Goal: Obtain resource: Download file/media

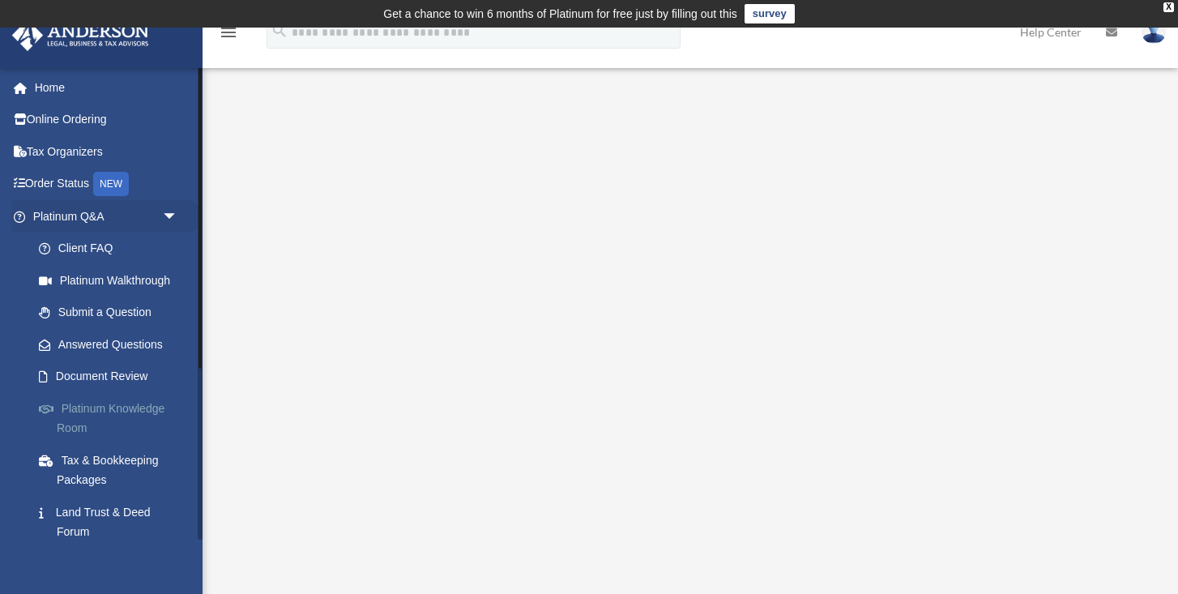
click at [75, 410] on link "Platinum Knowledge Room" at bounding box center [113, 418] width 180 height 52
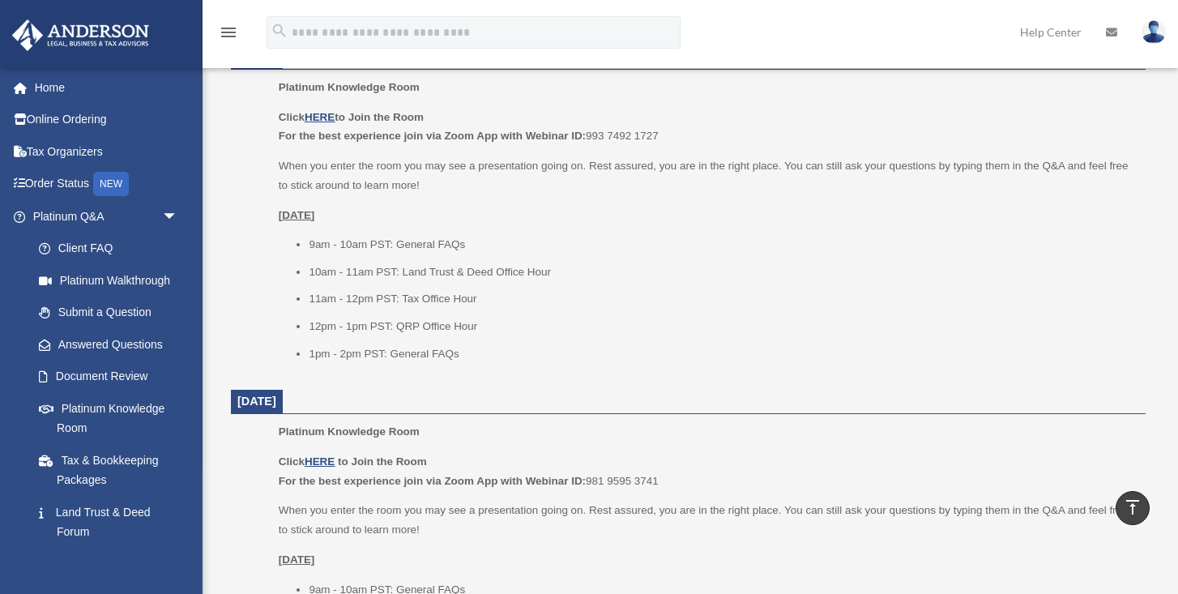
scroll to position [695, 0]
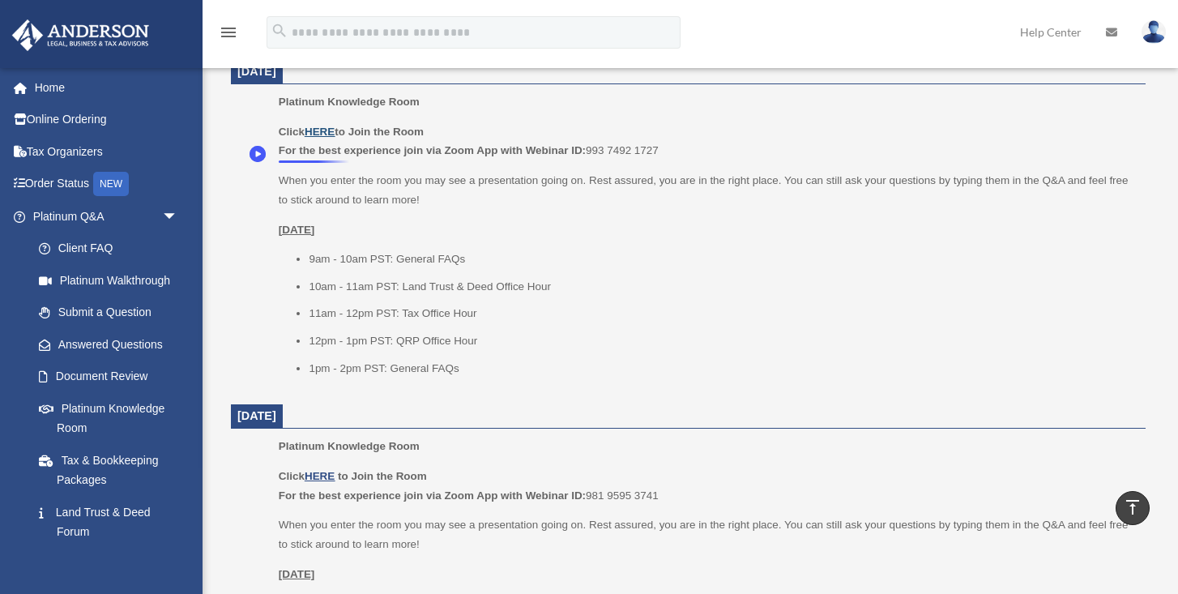
click at [317, 138] on u "HERE" at bounding box center [320, 132] width 30 height 12
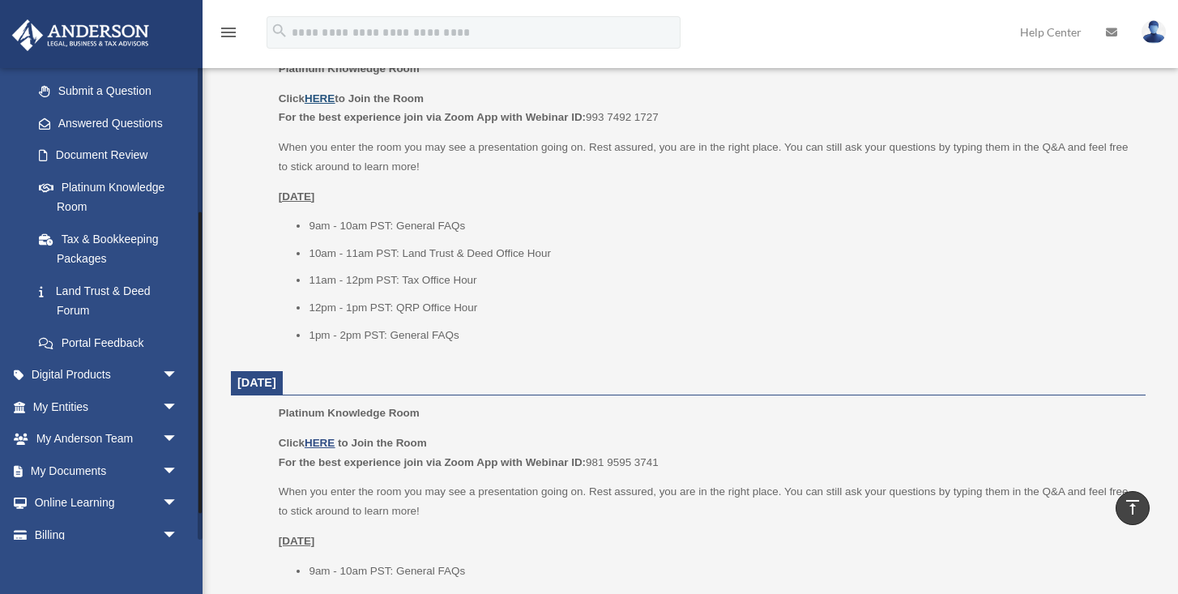
scroll to position [227, 0]
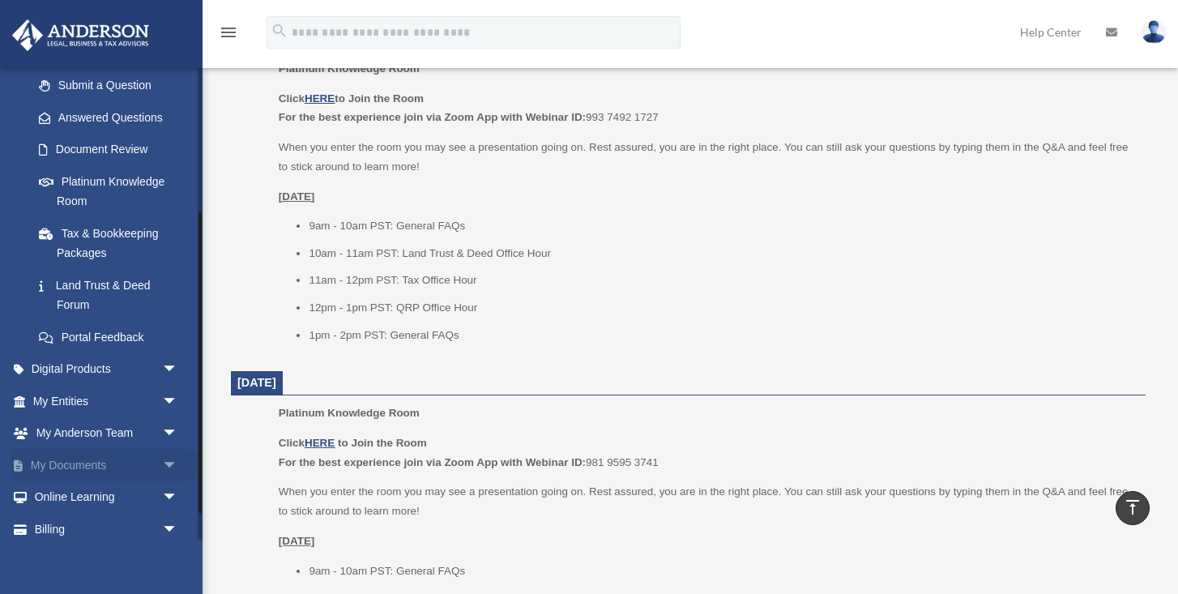
click at [91, 462] on link "My Documents arrow_drop_down" at bounding box center [106, 465] width 191 height 32
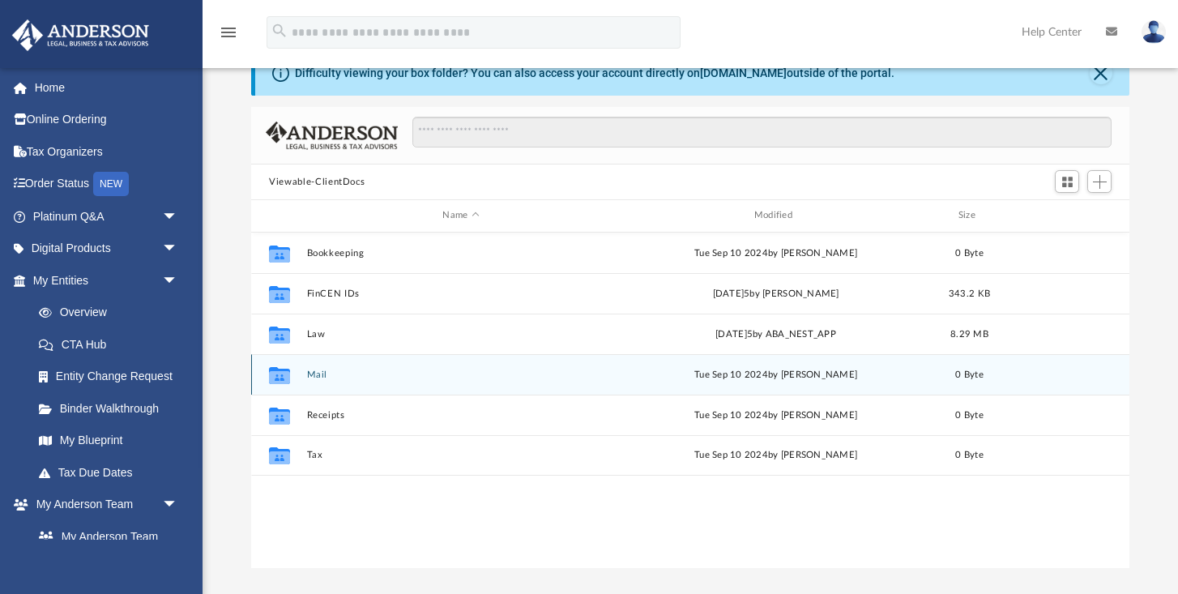
scroll to position [140, 0]
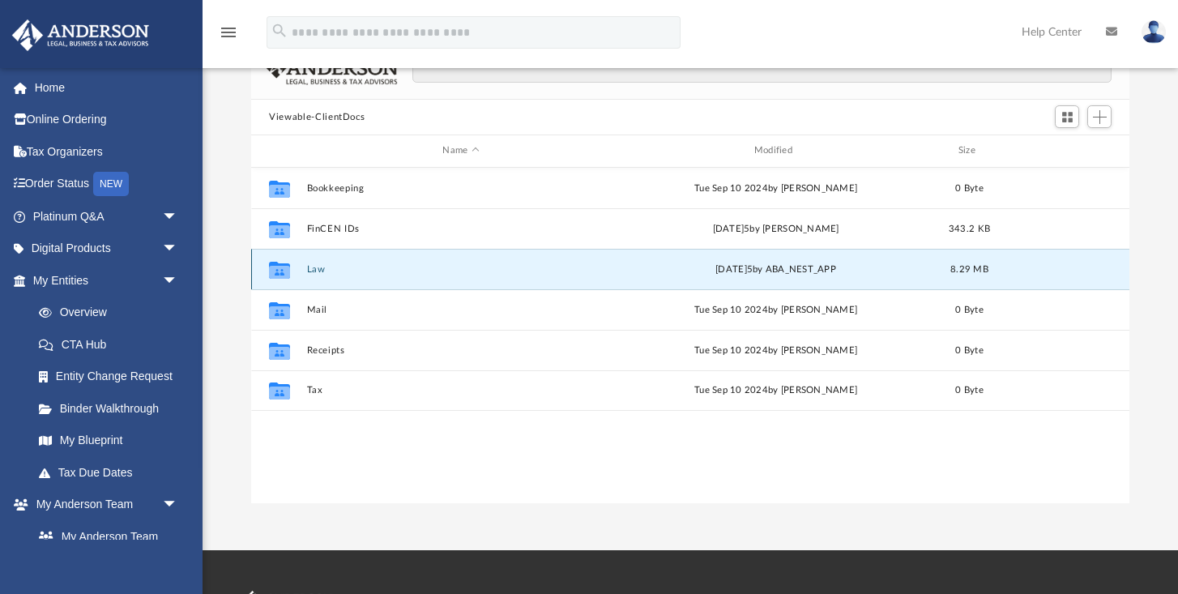
click at [319, 267] on button "Law" at bounding box center [461, 269] width 308 height 11
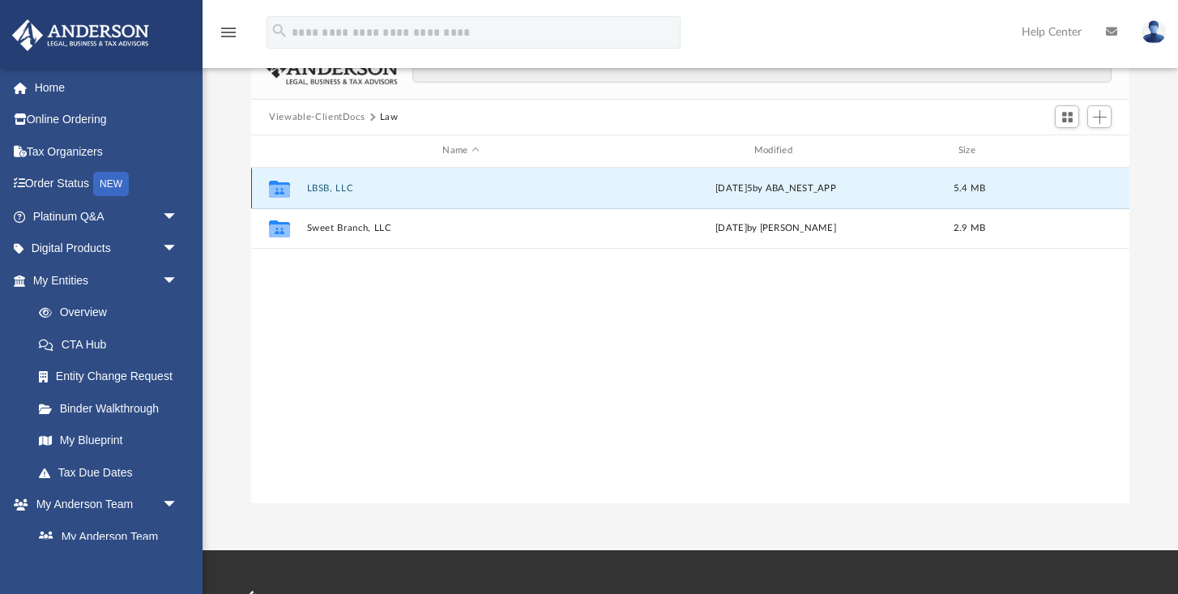
click at [320, 183] on button "LBSB, LLC" at bounding box center [461, 188] width 308 height 11
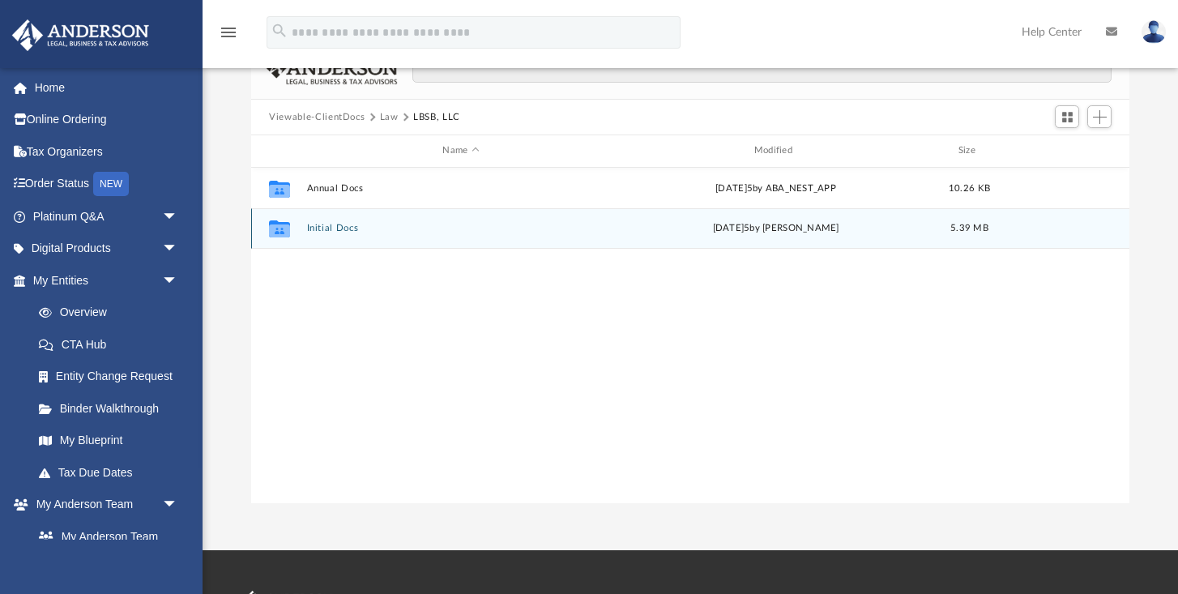
click at [323, 231] on button "Initial Docs" at bounding box center [461, 228] width 308 height 11
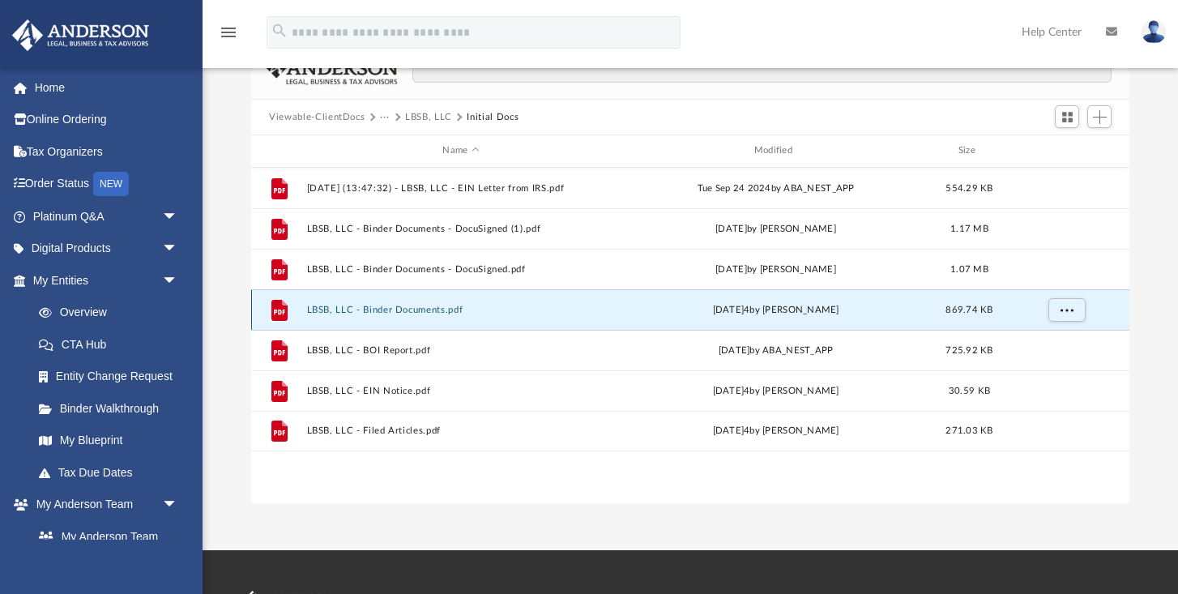
click at [403, 310] on button "LBSB, LLC - Binder Documents.pdf" at bounding box center [461, 310] width 308 height 11
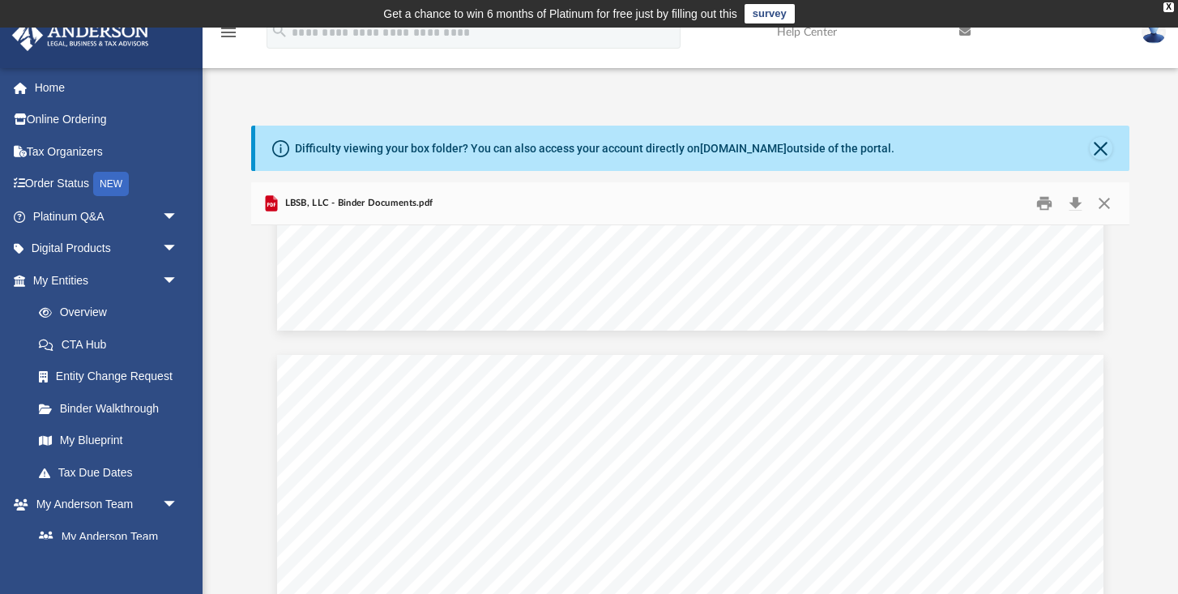
scroll to position [98566, 0]
click at [1107, 203] on button "Close" at bounding box center [1103, 203] width 29 height 25
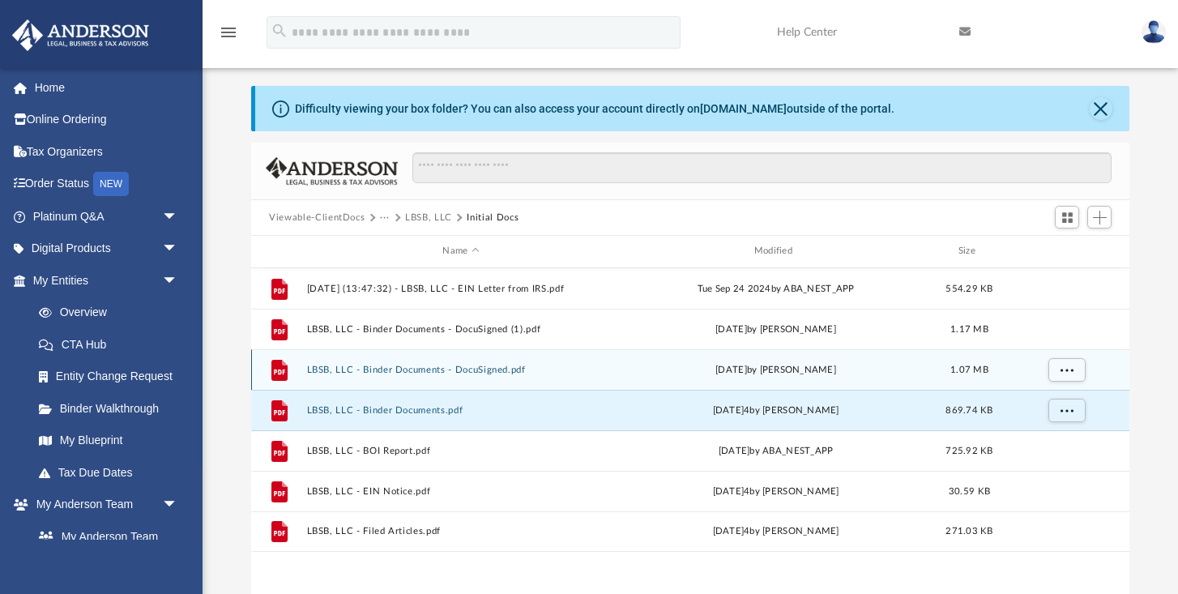
scroll to position [100, 0]
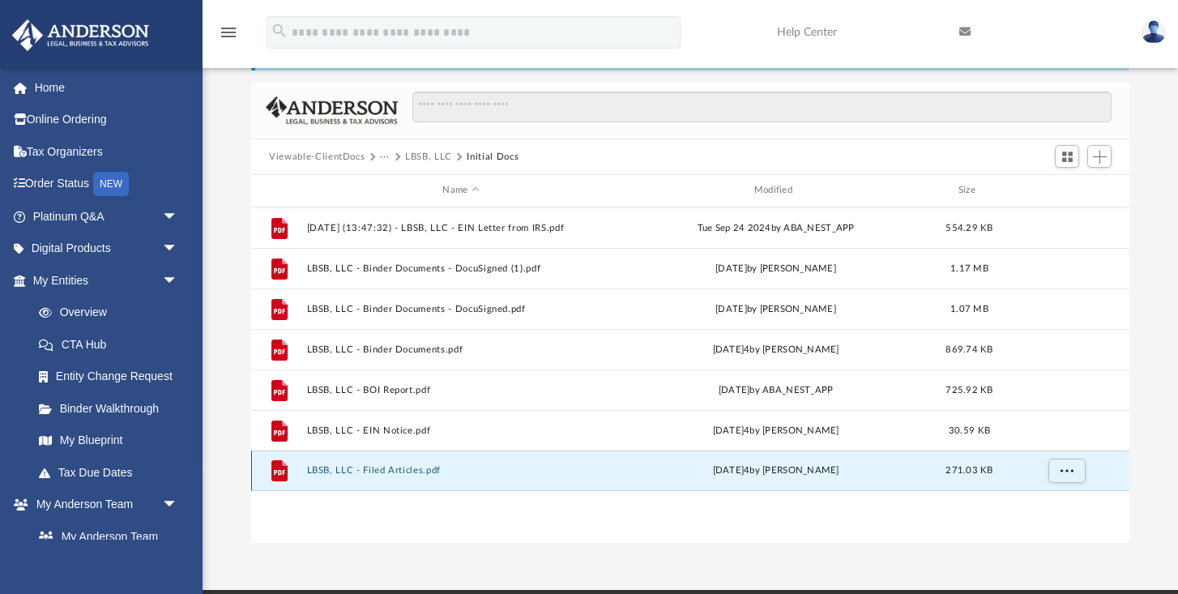
click at [384, 467] on button "LBSB, LLC - Filed Articles.pdf" at bounding box center [461, 470] width 308 height 11
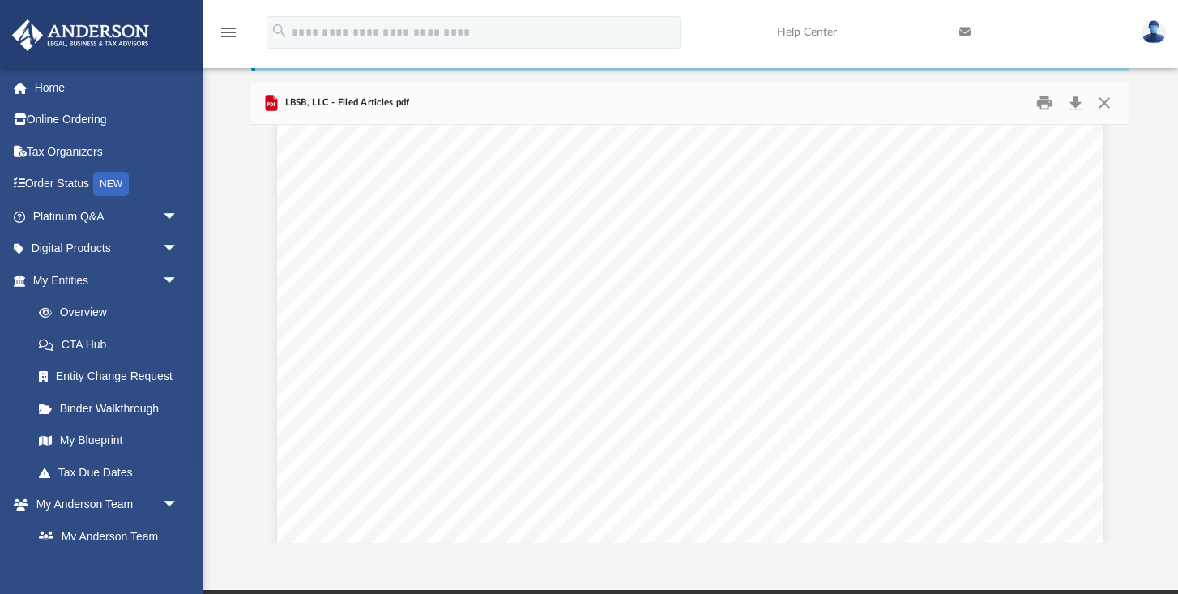
scroll to position [44, 0]
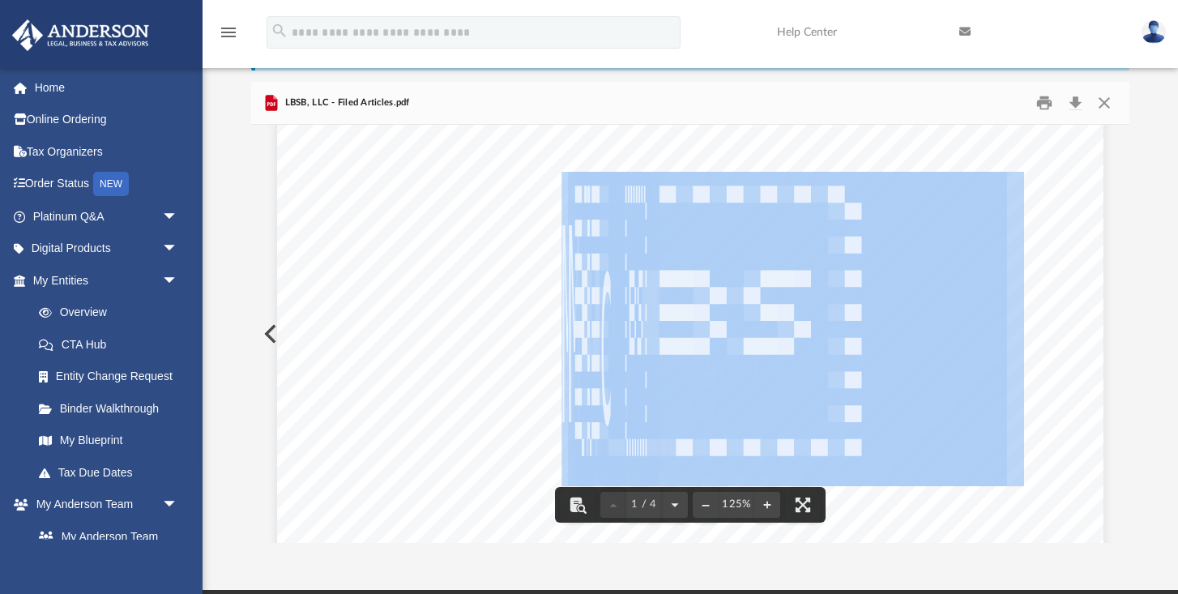
drag, startPoint x: 560, startPoint y: 205, endPoint x: 639, endPoint y: 207, distance: 79.4
click at [639, 207] on span "c  " at bounding box center [640, 329] width 81 height 270
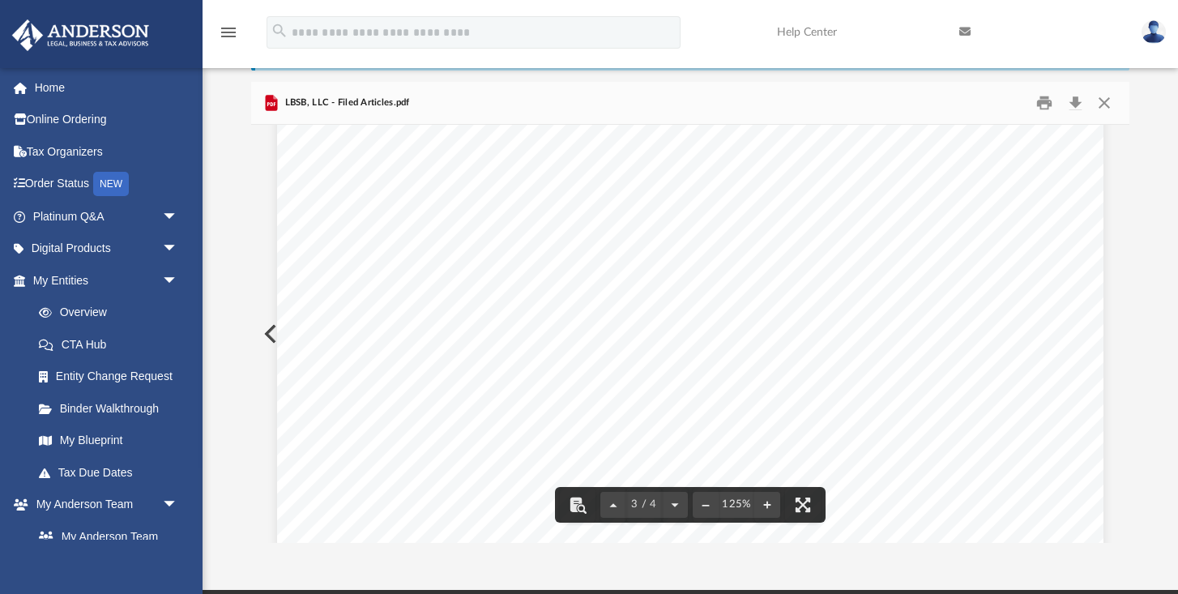
scroll to position [2447, 0]
click at [1105, 102] on button "Close" at bounding box center [1103, 103] width 29 height 25
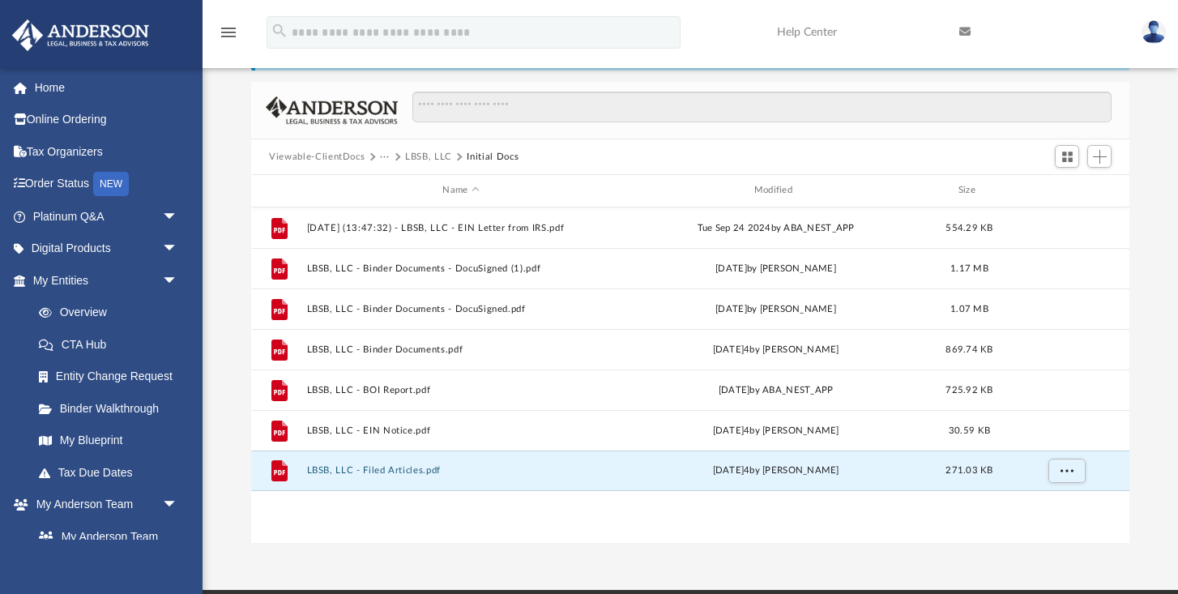
scroll to position [0, 0]
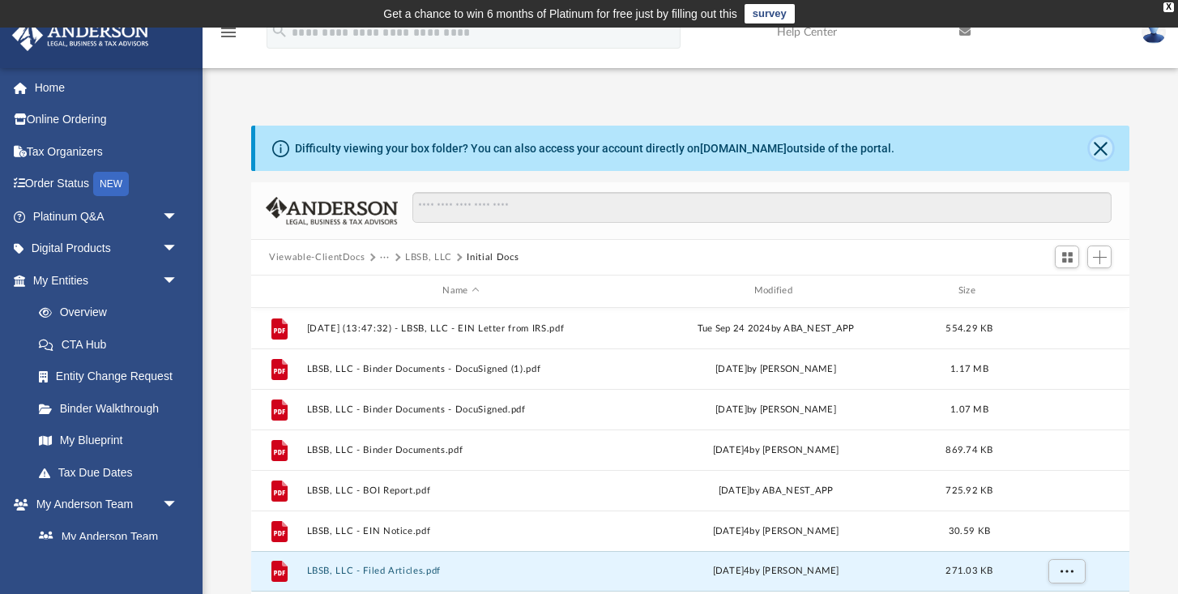
click at [1096, 148] on button "Close" at bounding box center [1101, 148] width 23 height 23
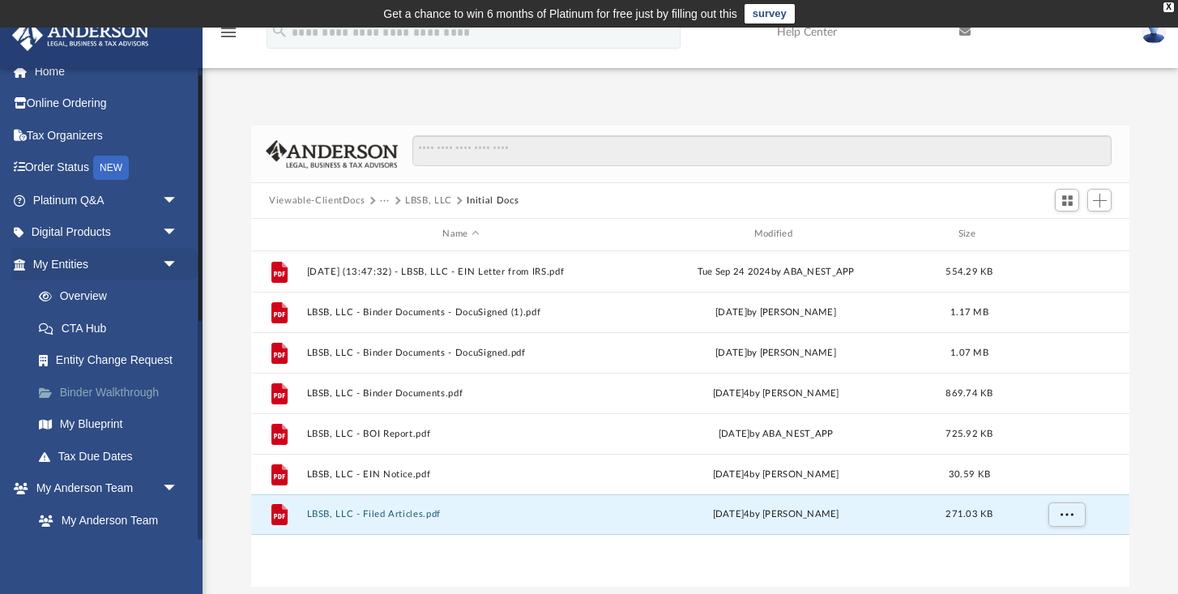
scroll to position [15, 0]
click at [169, 264] on span "arrow_drop_down" at bounding box center [178, 266] width 32 height 33
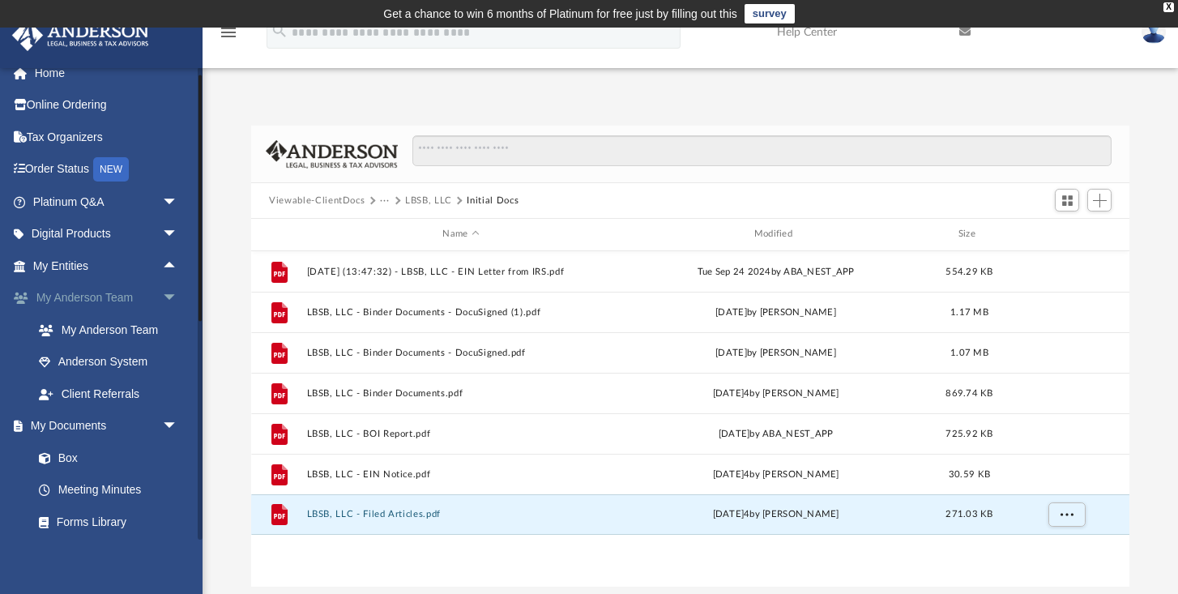
click at [173, 300] on span "arrow_drop_down" at bounding box center [178, 298] width 32 height 33
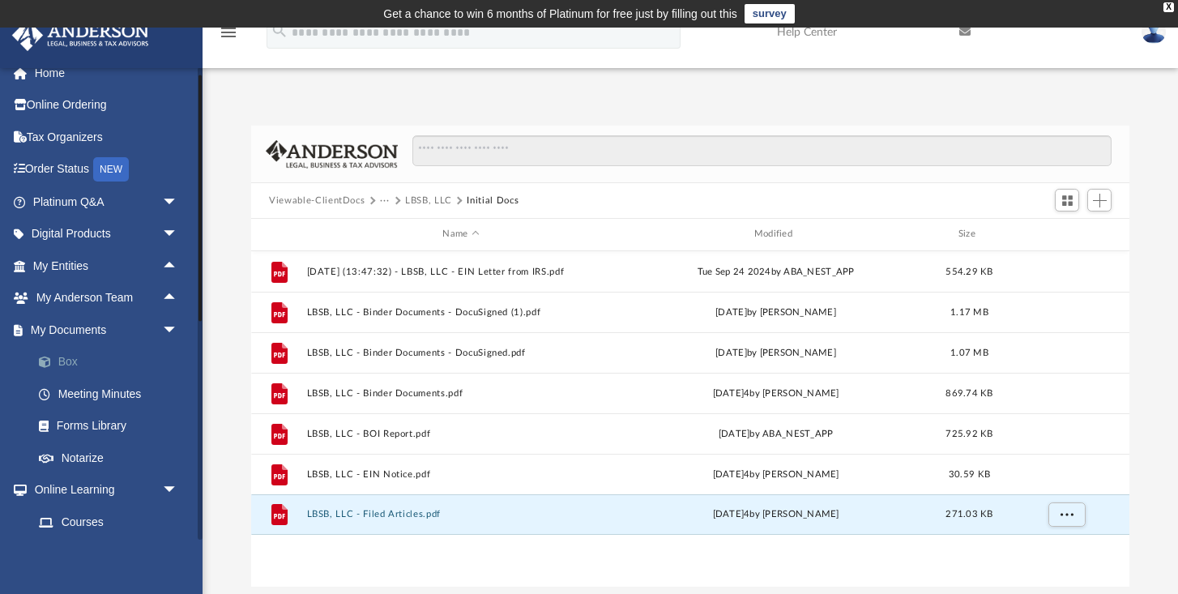
click at [68, 362] on link "Box" at bounding box center [113, 362] width 180 height 32
click at [340, 194] on button "Viewable-ClientDocs" at bounding box center [317, 201] width 96 height 15
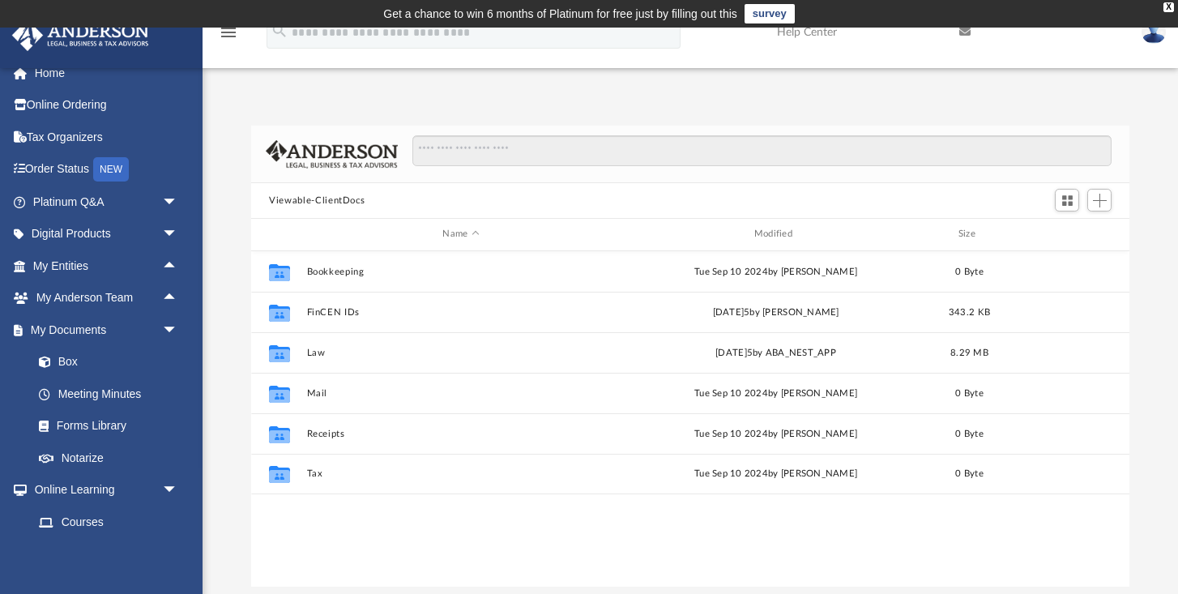
click at [338, 202] on button "Viewable-ClientDocs" at bounding box center [317, 201] width 96 height 15
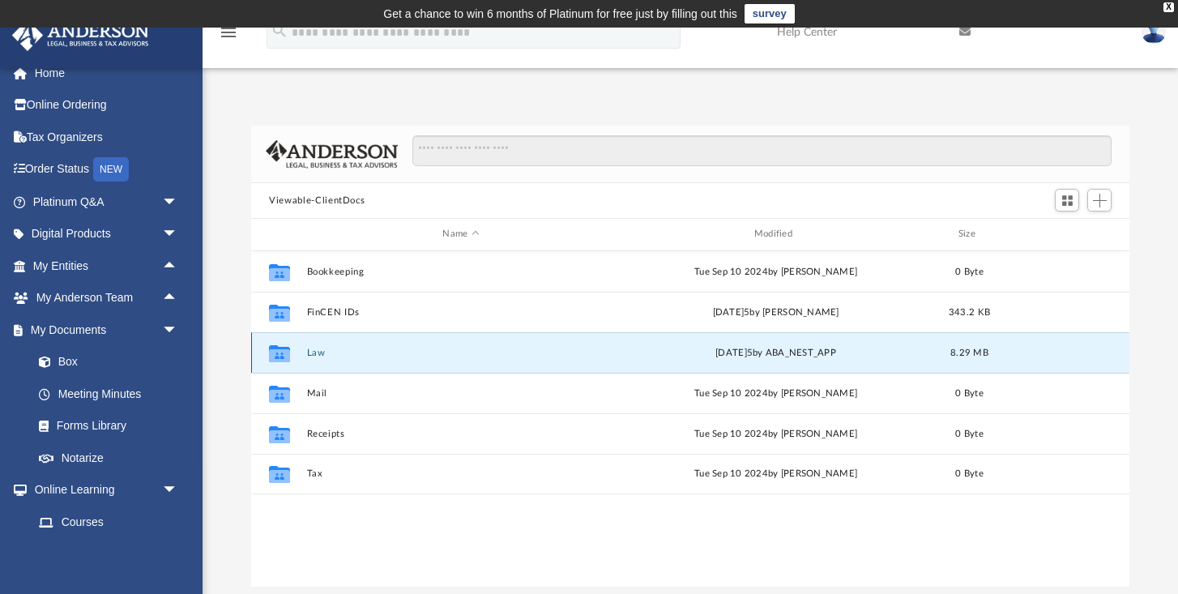
click at [313, 348] on button "Law" at bounding box center [461, 353] width 308 height 11
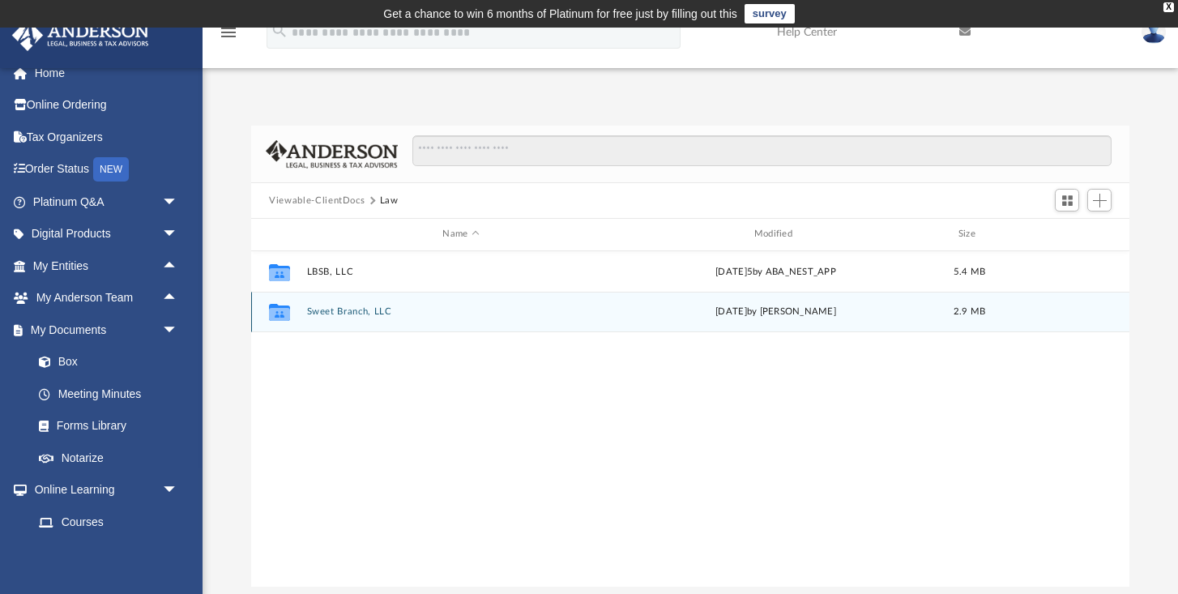
click at [350, 310] on button "Sweet Branch, LLC" at bounding box center [461, 311] width 308 height 11
click at [461, 314] on button "Sweet Branch, LLC - Filed MT Annual Report 2025.pdf" at bounding box center [461, 311] width 308 height 11
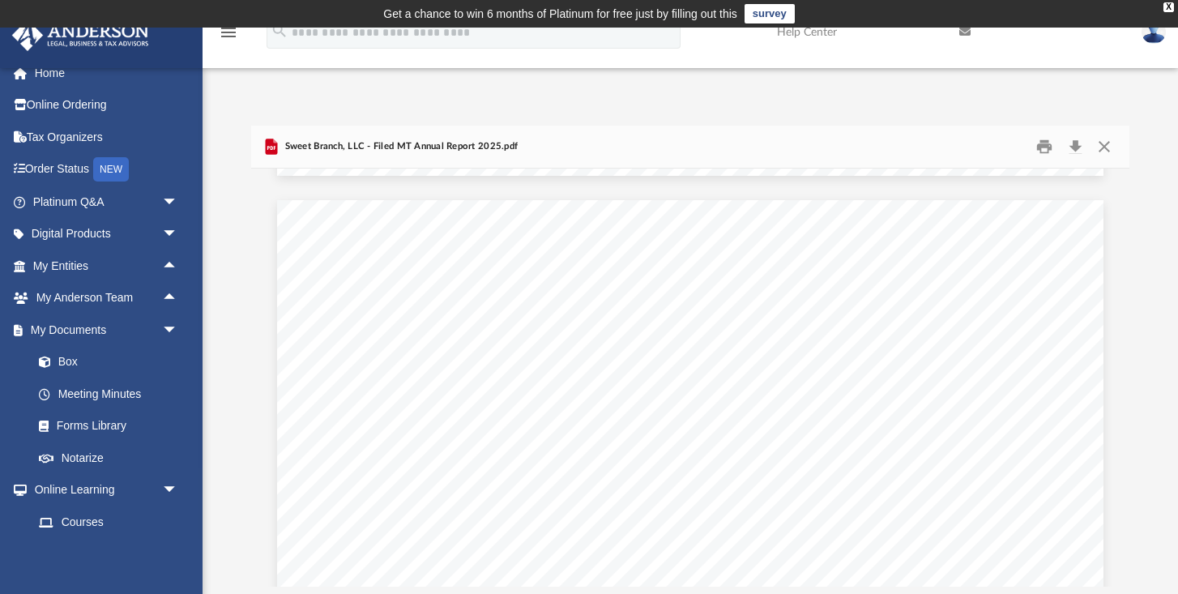
scroll to position [1075, 0]
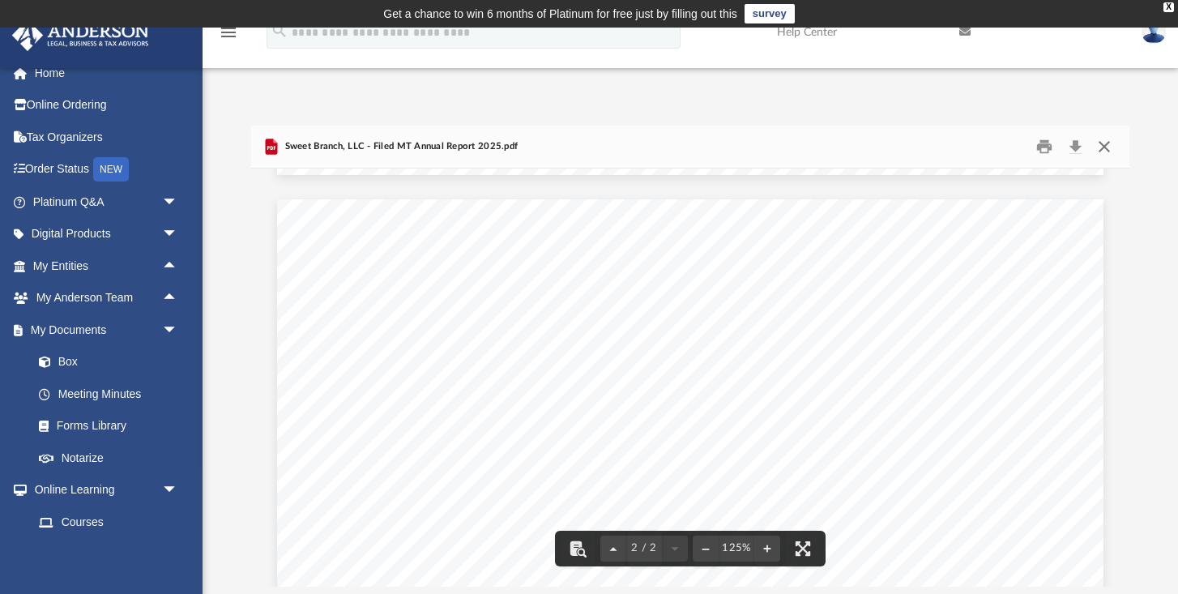
click at [1107, 151] on button "Close" at bounding box center [1103, 146] width 29 height 25
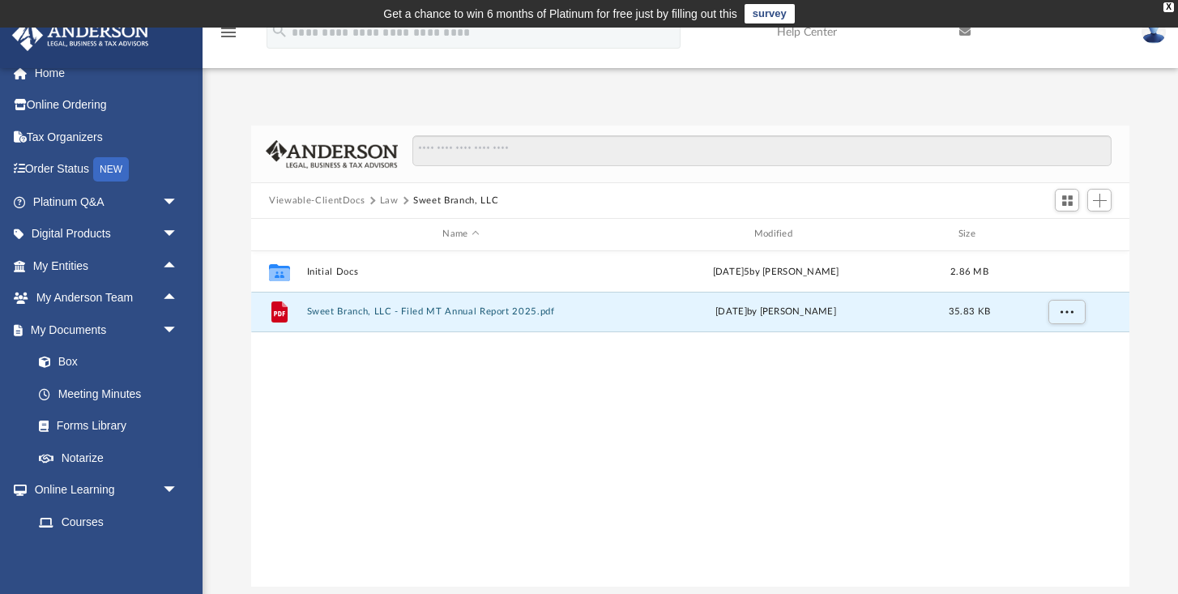
click at [381, 203] on button "Law" at bounding box center [389, 201] width 19 height 15
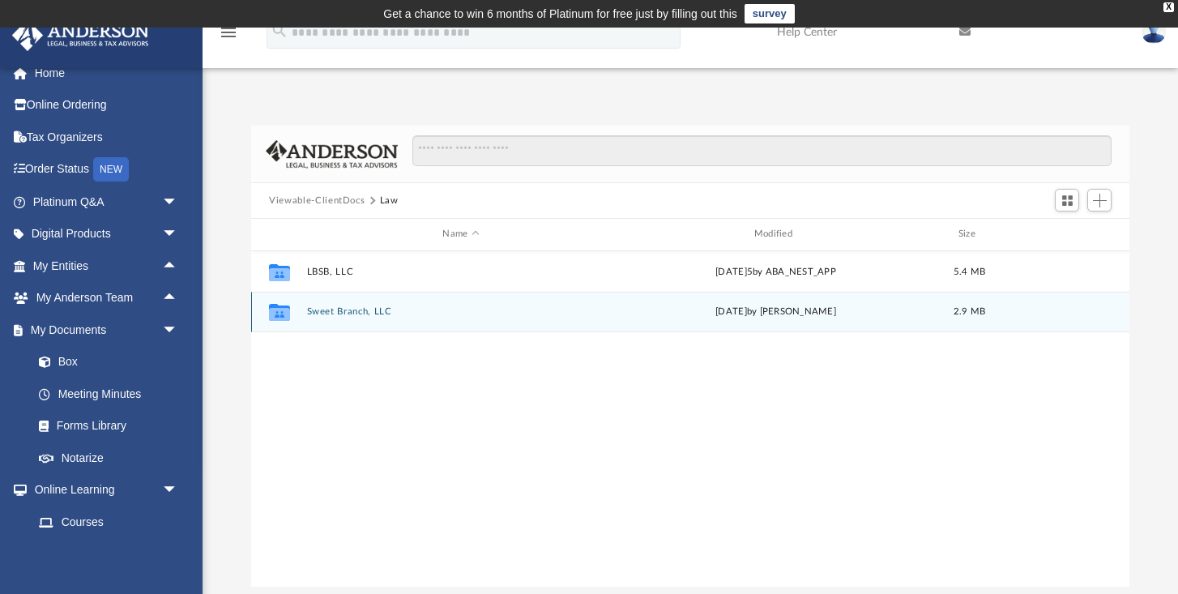
click at [319, 310] on button "Sweet Branch, LLC" at bounding box center [461, 311] width 308 height 11
click at [327, 310] on button "Sweet Branch, LLC - Filed MT Annual Report 2025.pdf" at bounding box center [461, 311] width 308 height 11
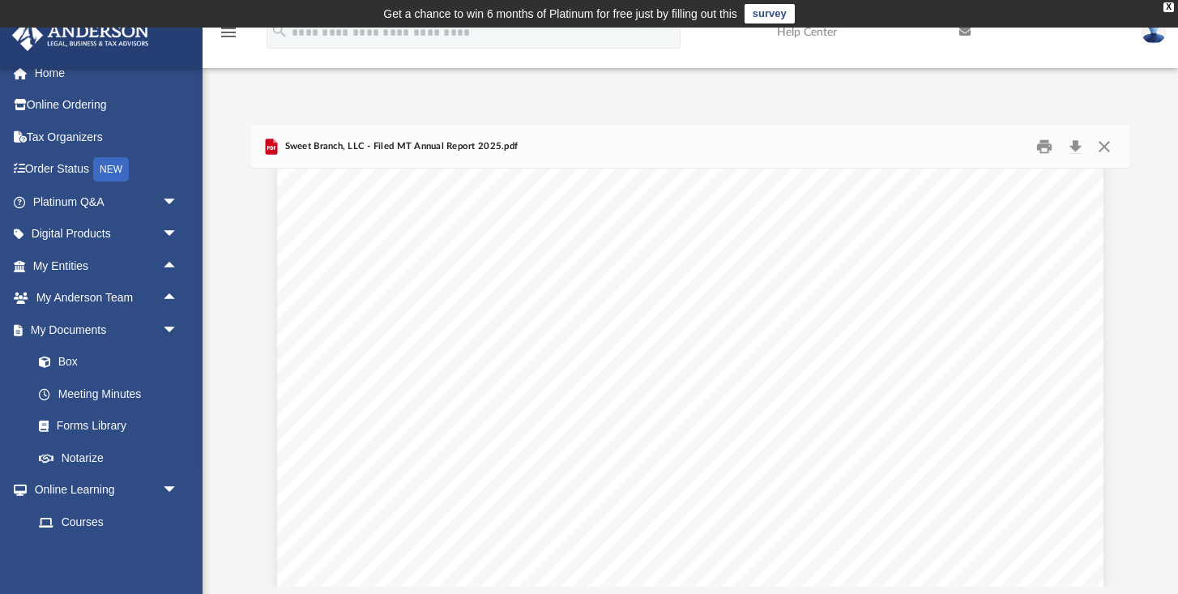
scroll to position [0, 0]
